Goal: Task Accomplishment & Management: Use online tool/utility

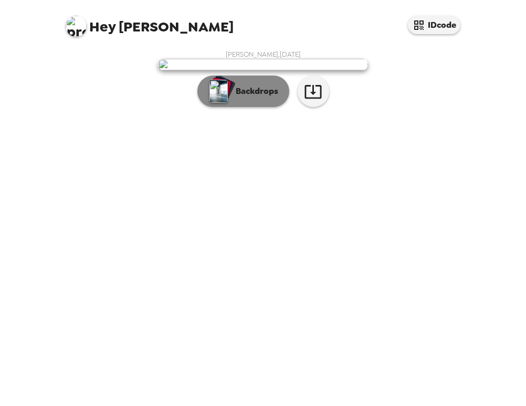
click at [249, 98] on p "Backdrops" at bounding box center [254, 91] width 48 height 13
